Goal: Task Accomplishment & Management: Manage account settings

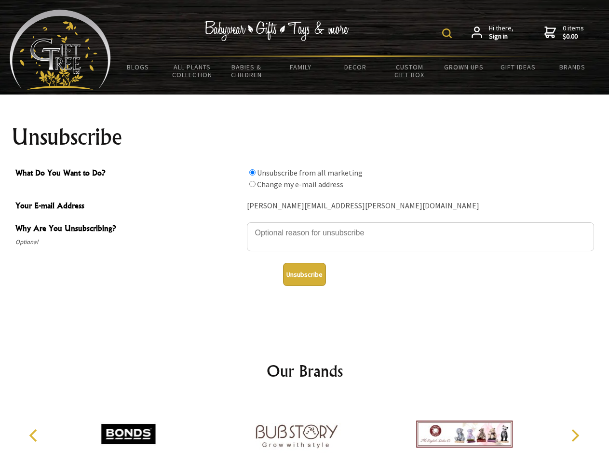
click at [448, 33] on img at bounding box center [447, 33] width 10 height 10
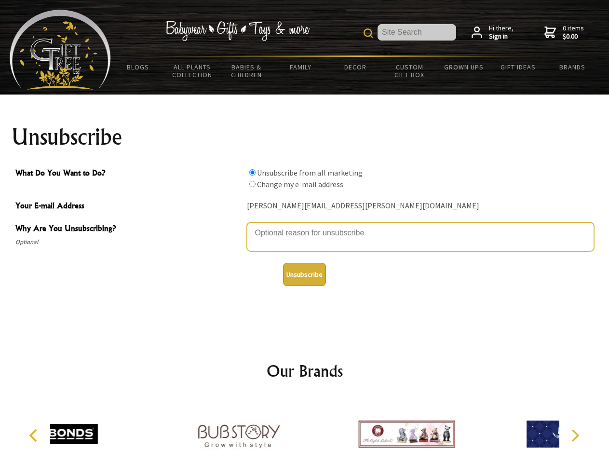
click at [305, 226] on textarea "Why Are You Unsubscribing?" at bounding box center [420, 236] width 347 height 29
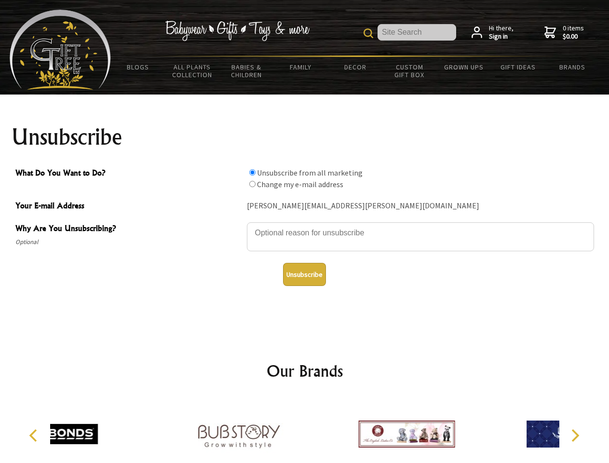
click at [252, 172] on input "What Do You Want to Do?" at bounding box center [252, 172] width 6 height 6
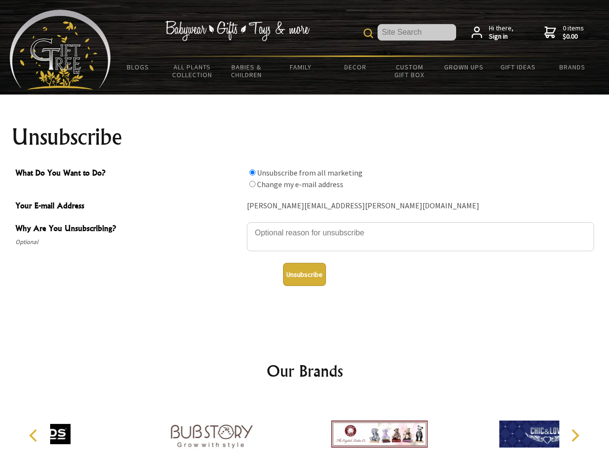
click at [252, 184] on input "What Do You Want to Do?" at bounding box center [252, 184] width 6 height 6
radio input "true"
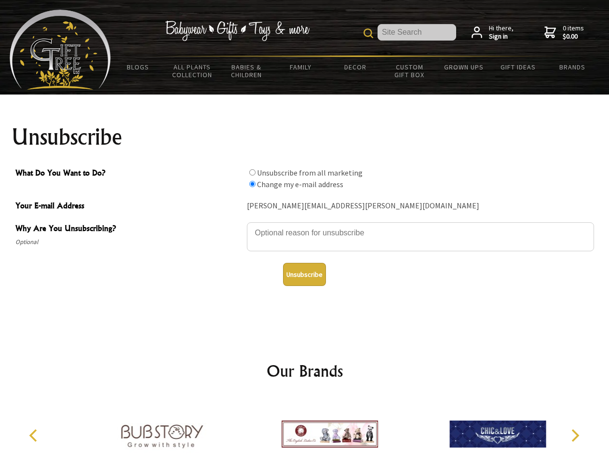
click at [304, 274] on button "Unsubscribe" at bounding box center [304, 274] width 43 height 23
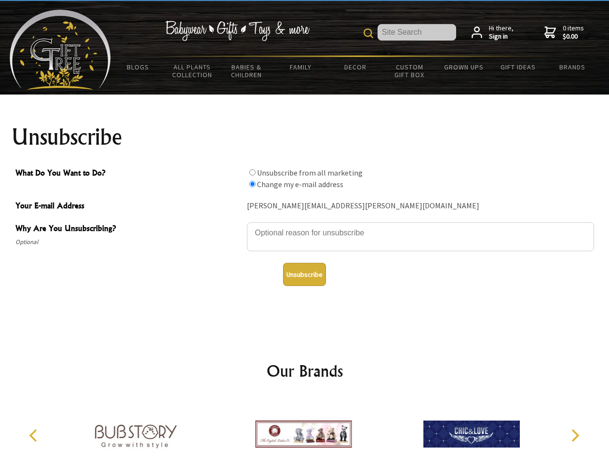
click at [35, 435] on icon "Previous" at bounding box center [34, 435] width 13 height 13
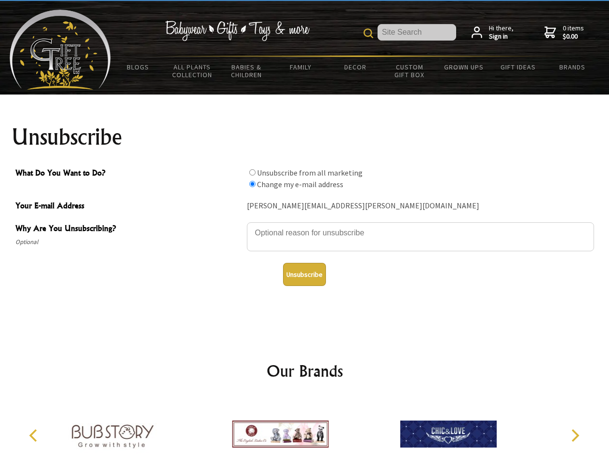
click at [575, 435] on icon "Next" at bounding box center [574, 435] width 13 height 13
